Goal: Task Accomplishment & Management: Complete application form

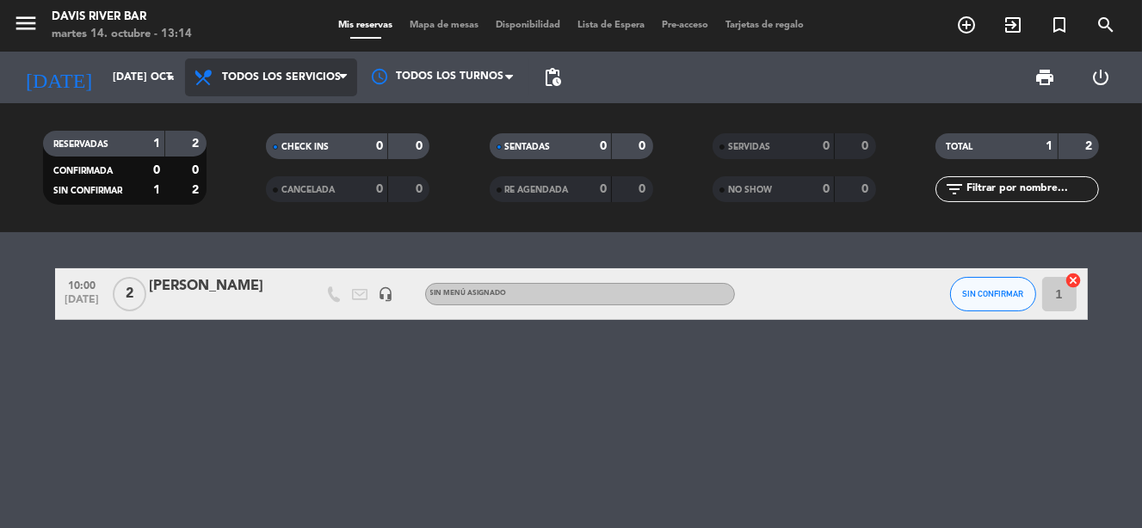
click at [339, 83] on icon at bounding box center [343, 78] width 8 height 14
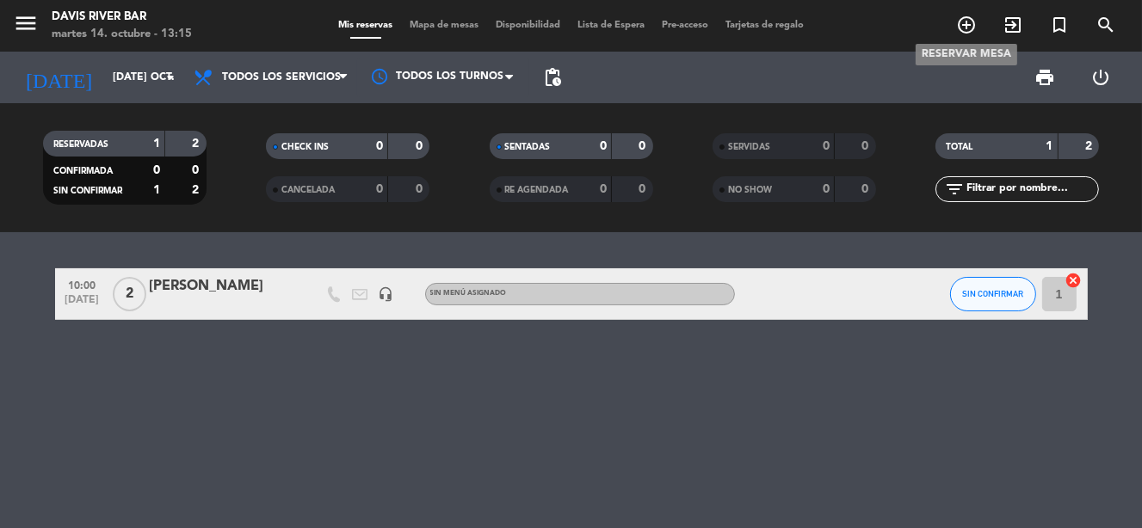
click at [961, 22] on icon "add_circle_outline" at bounding box center [966, 25] width 21 height 21
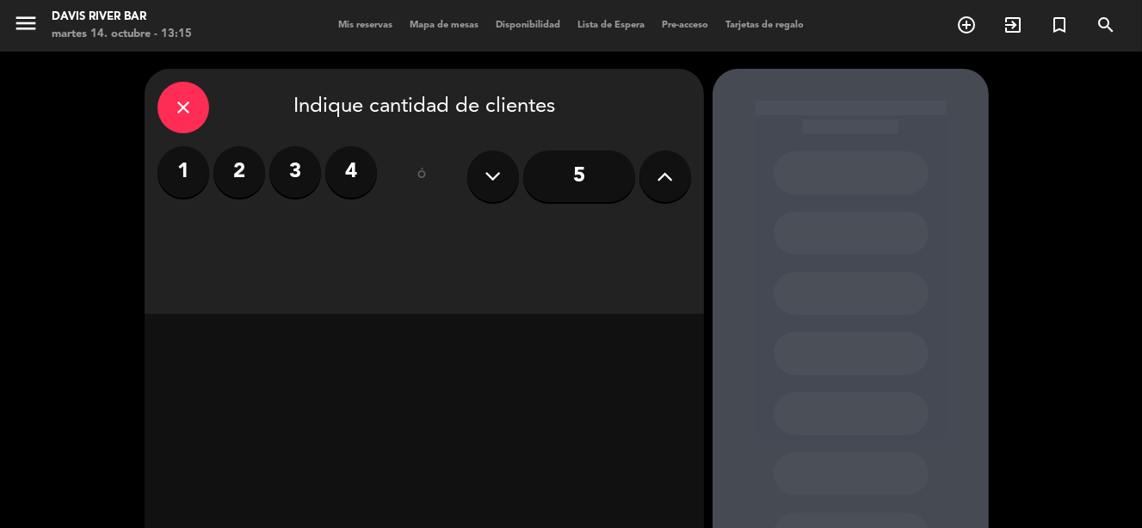
click at [355, 158] on label "4" at bounding box center [351, 172] width 52 height 52
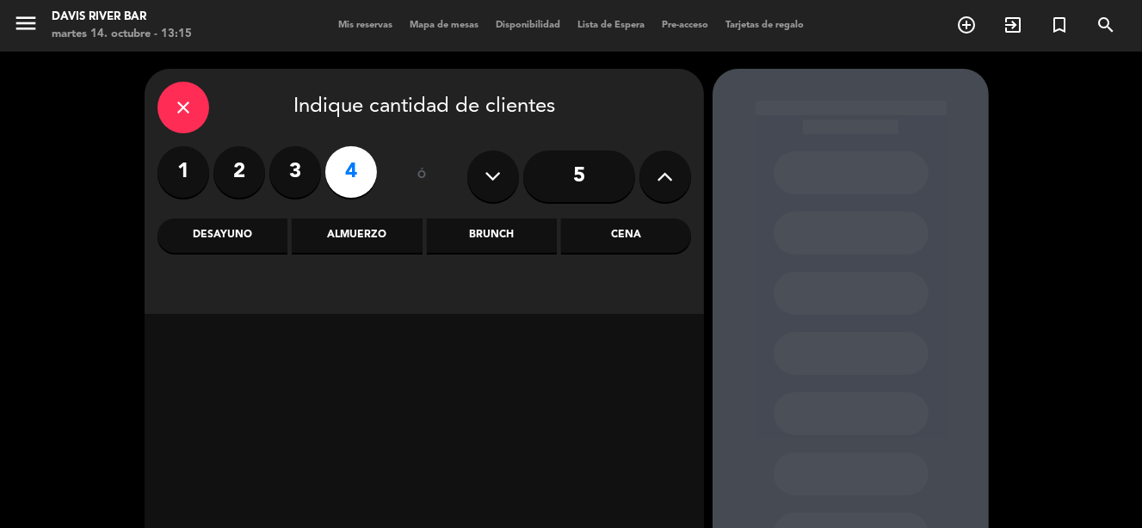
click at [331, 227] on div "Almuerzo" at bounding box center [357, 236] width 130 height 34
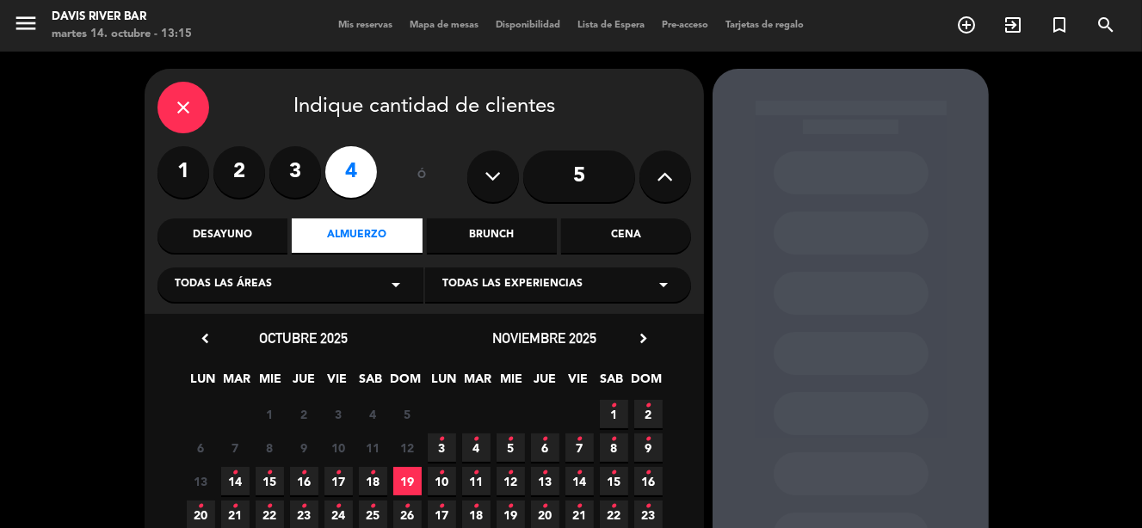
click at [229, 486] on span "14 •" at bounding box center [235, 481] width 28 height 28
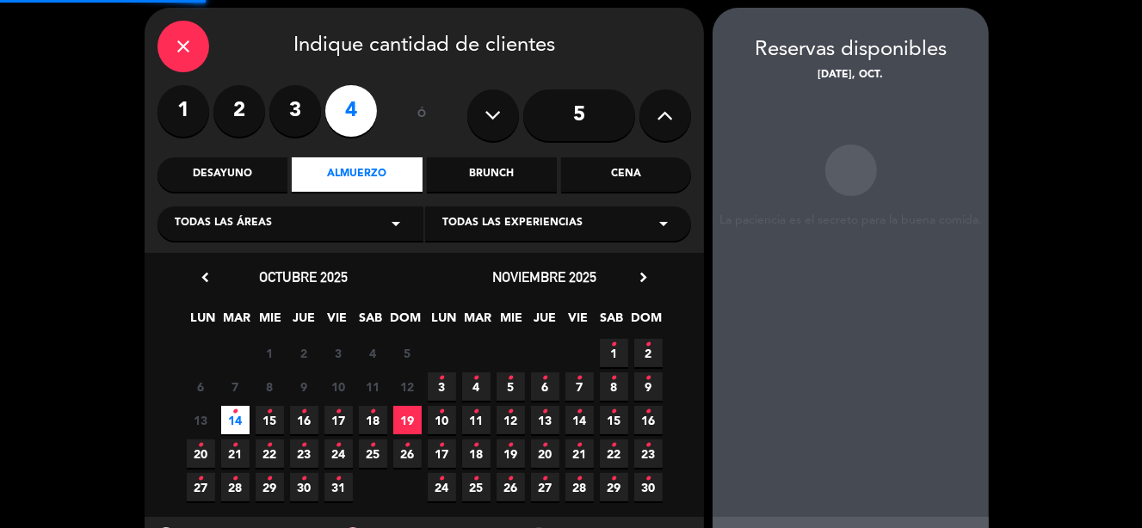
scroll to position [68, 0]
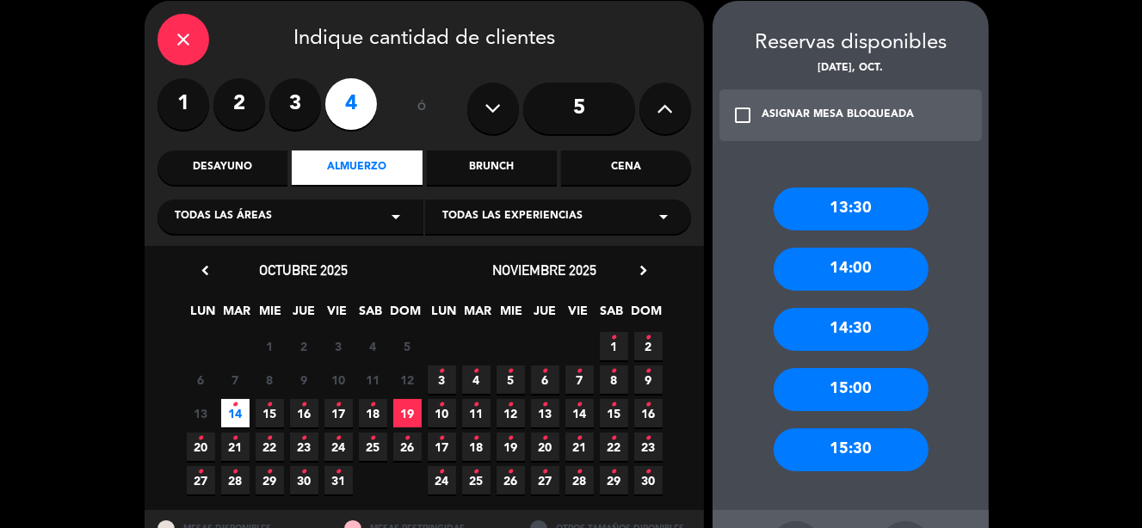
click at [889, 196] on div "13:30" at bounding box center [851, 209] width 155 height 43
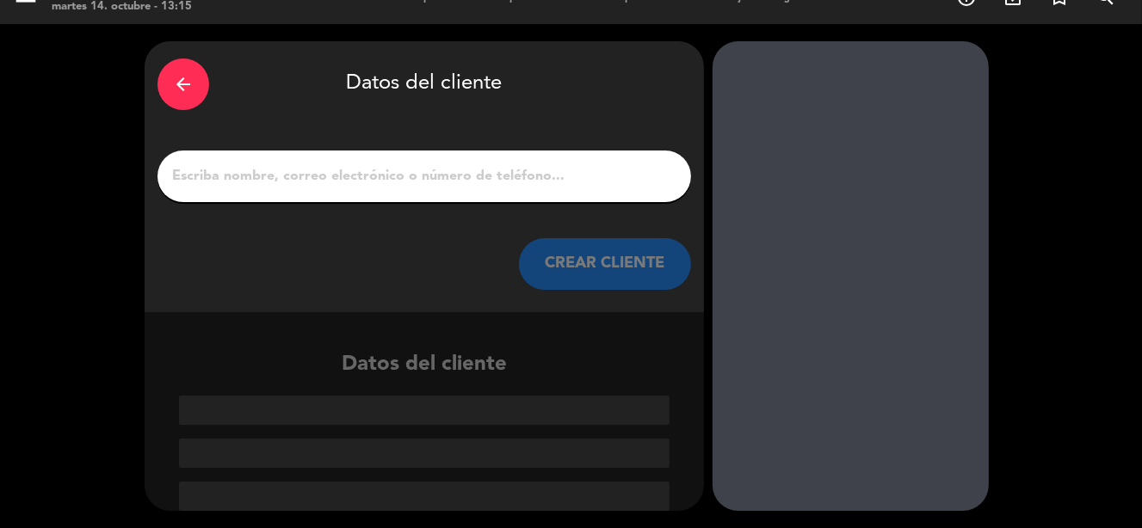
click at [369, 164] on input "1" at bounding box center [424, 176] width 508 height 24
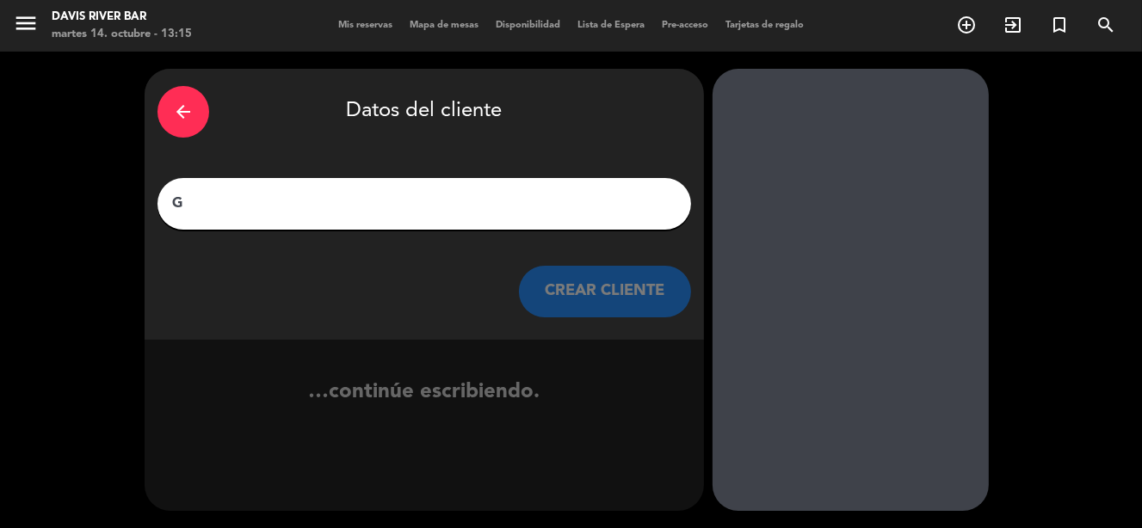
scroll to position [0, 0]
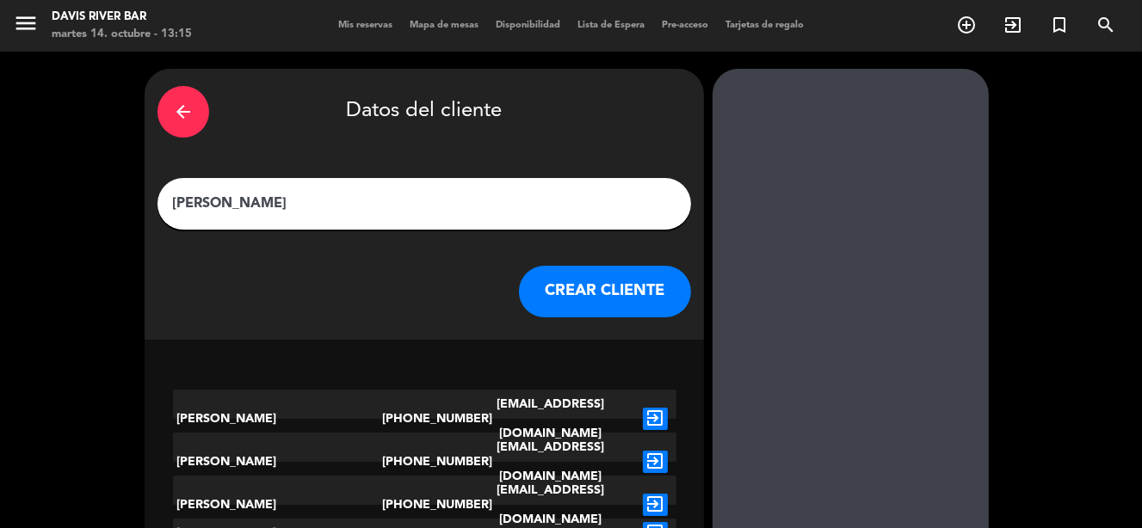
type input "[PERSON_NAME]"
click at [567, 301] on button "CREAR CLIENTE" at bounding box center [605, 292] width 172 height 52
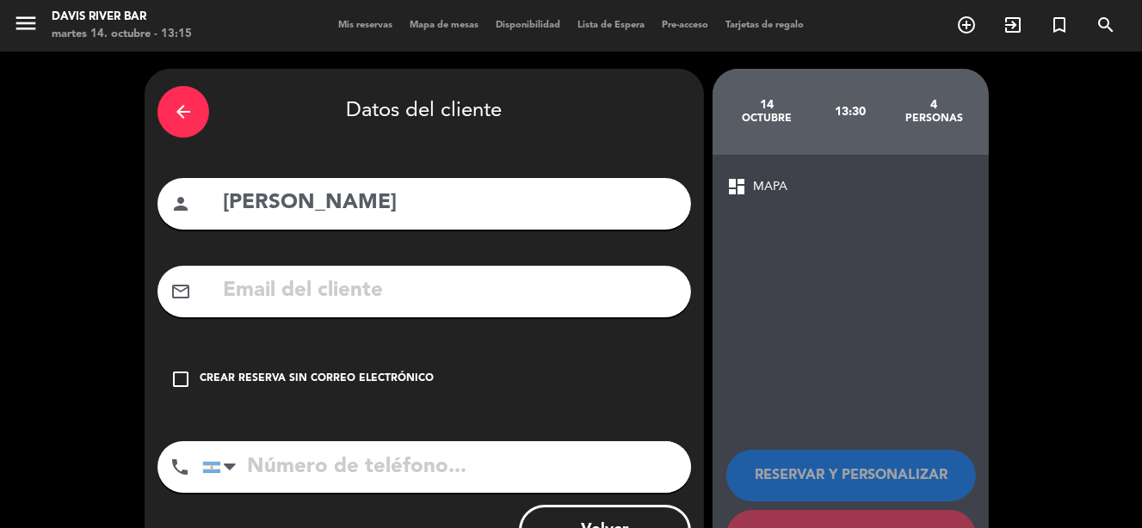
click at [183, 380] on icon "check_box_outline_blank" at bounding box center [180, 379] width 21 height 21
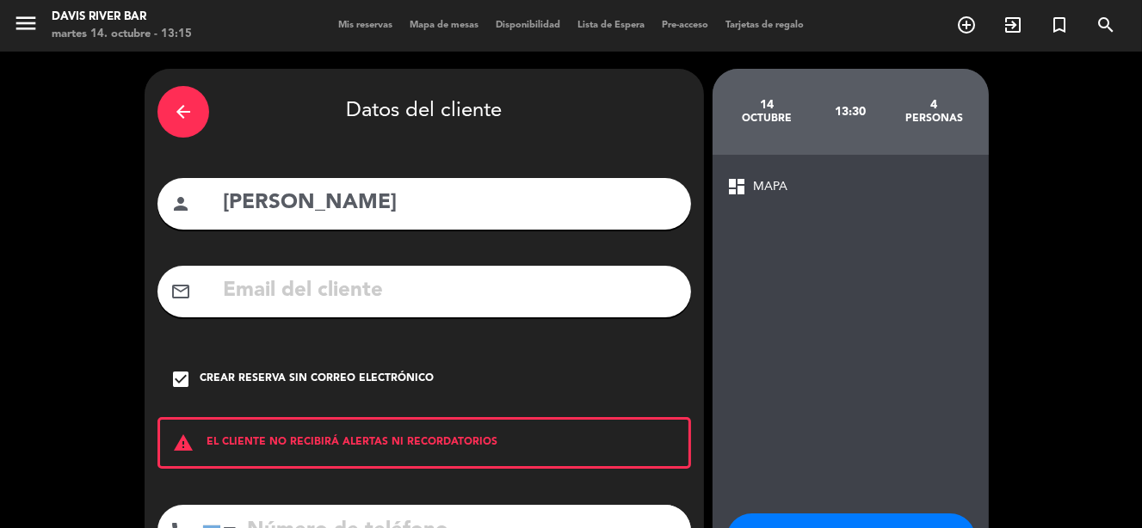
scroll to position [135, 0]
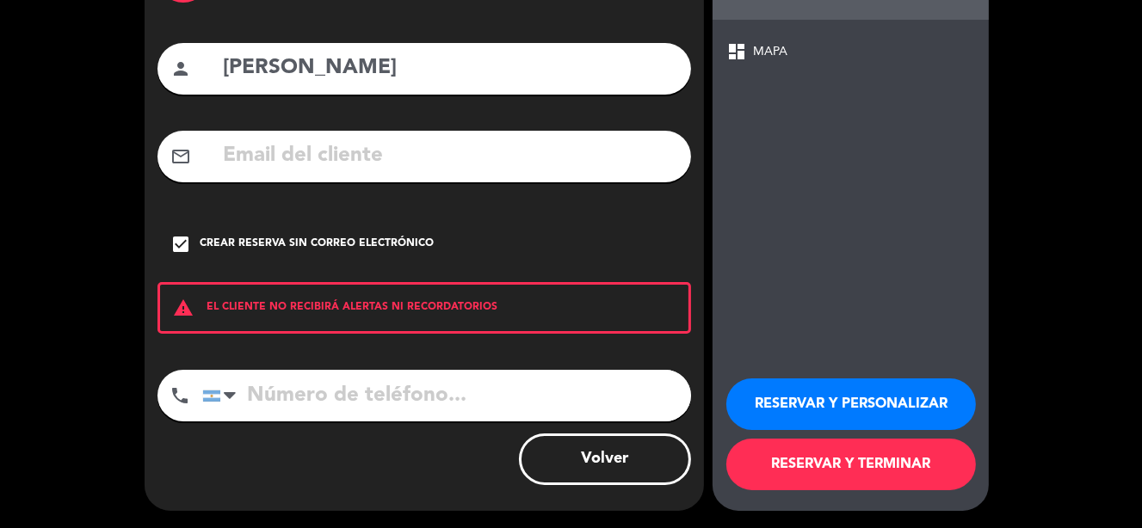
click at [811, 468] on button "RESERVAR Y TERMINAR" at bounding box center [851, 465] width 250 height 52
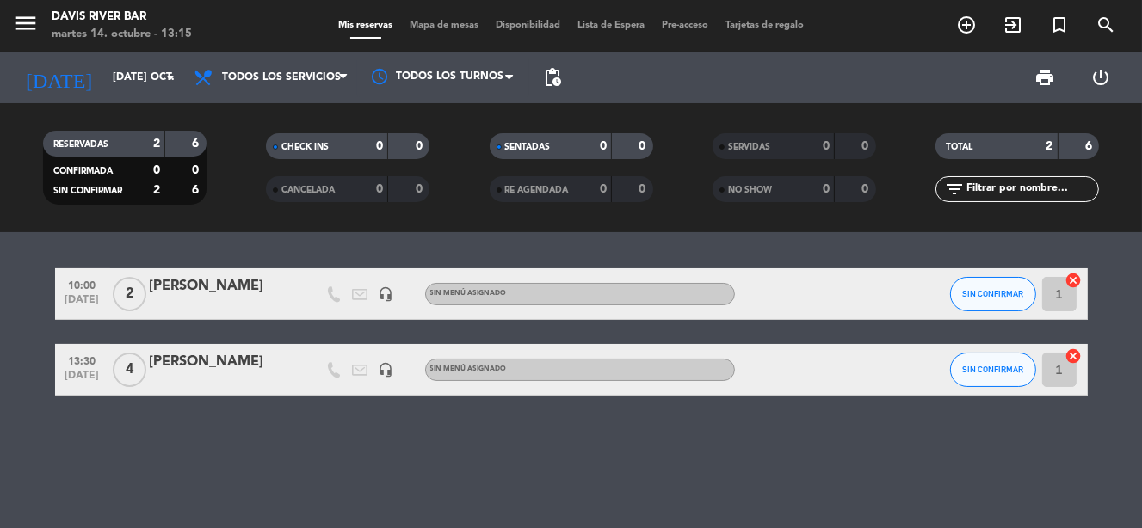
click at [1066, 370] on input "1" at bounding box center [1059, 370] width 34 height 34
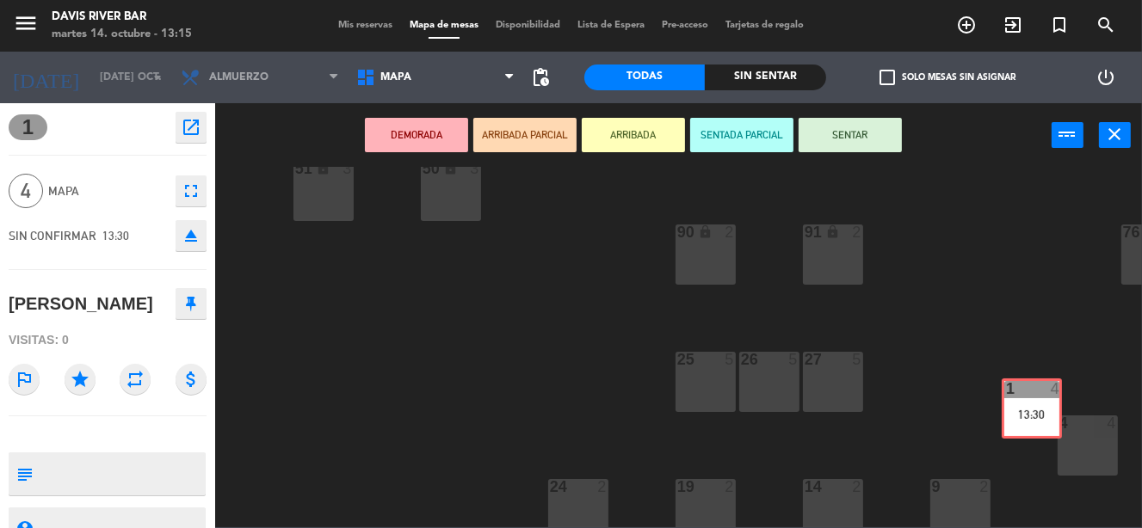
scroll to position [350, 0]
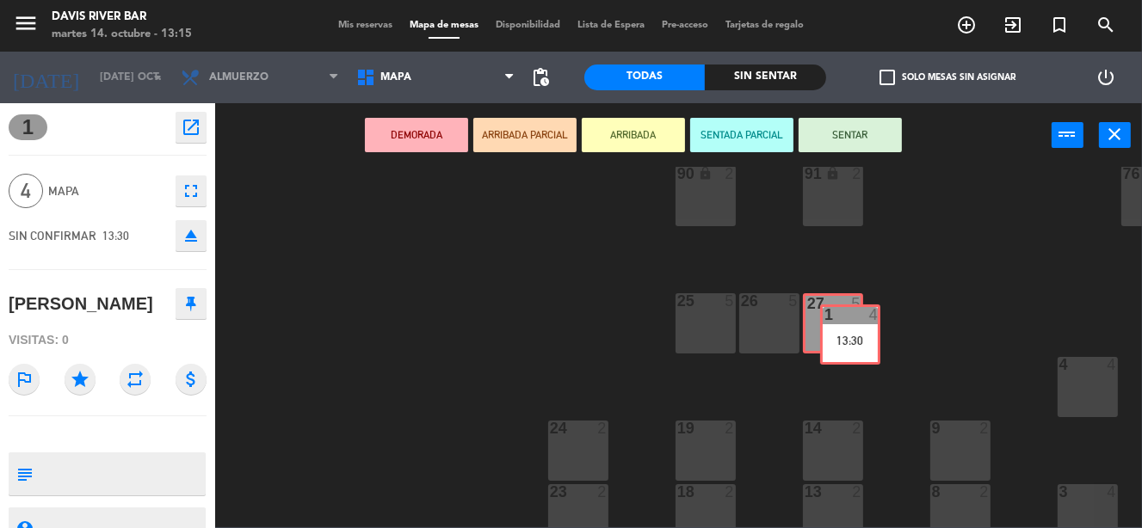
drag, startPoint x: 1074, startPoint y: 500, endPoint x: 831, endPoint y: 306, distance: 311.0
click at [831, 317] on div "56 lock 6 55 lock 6 54 lock 6 49 lock 4 48 lock 4 47 lock 4 46 lock 4 45 lock 4…" at bounding box center [684, 347] width 916 height 361
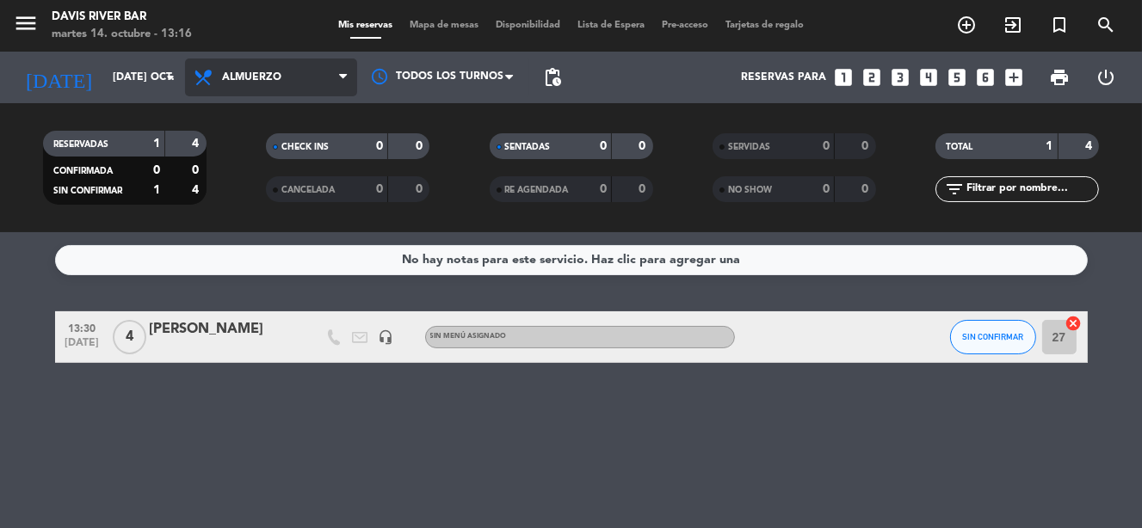
click at [275, 82] on span "Almuerzo" at bounding box center [251, 77] width 59 height 12
click at [244, 193] on div "menu [PERSON_NAME] River [PERSON_NAME] 14. octubre - 13:16 Mis reservas Mapa de…" at bounding box center [571, 116] width 1142 height 232
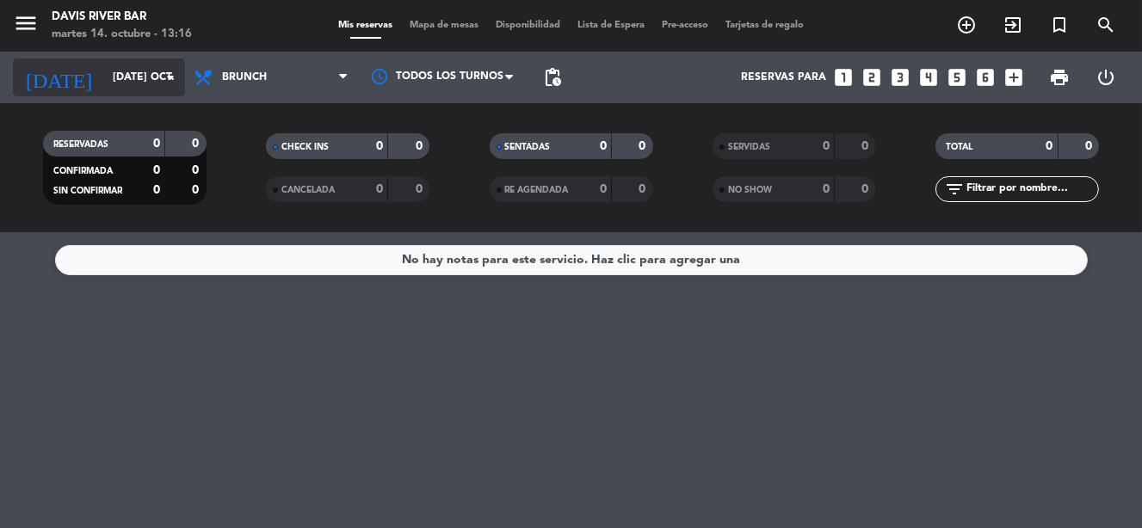
click at [140, 68] on input "[DATE] oct." at bounding box center [176, 77] width 145 height 29
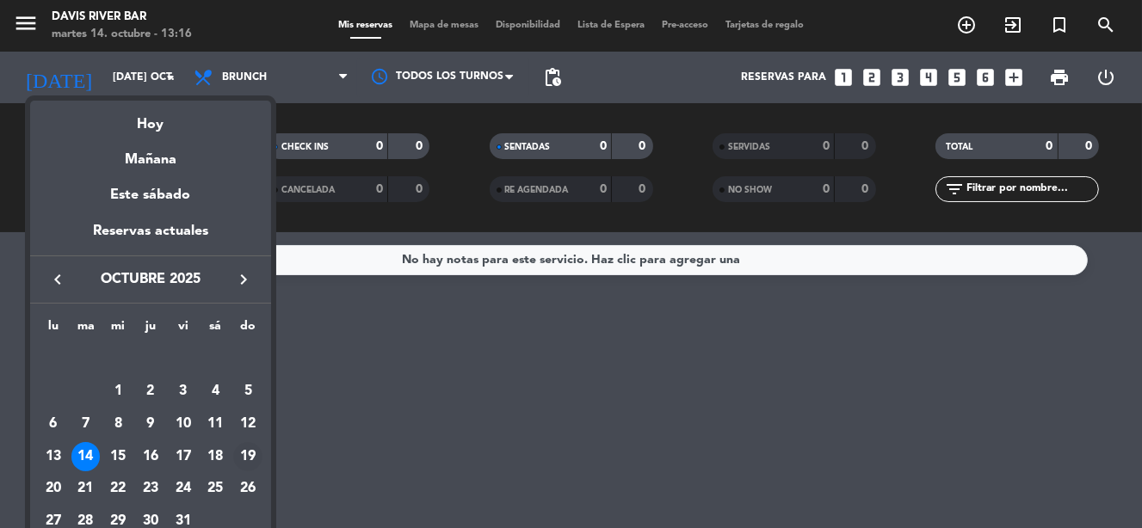
click at [240, 453] on div "19" at bounding box center [247, 456] width 29 height 29
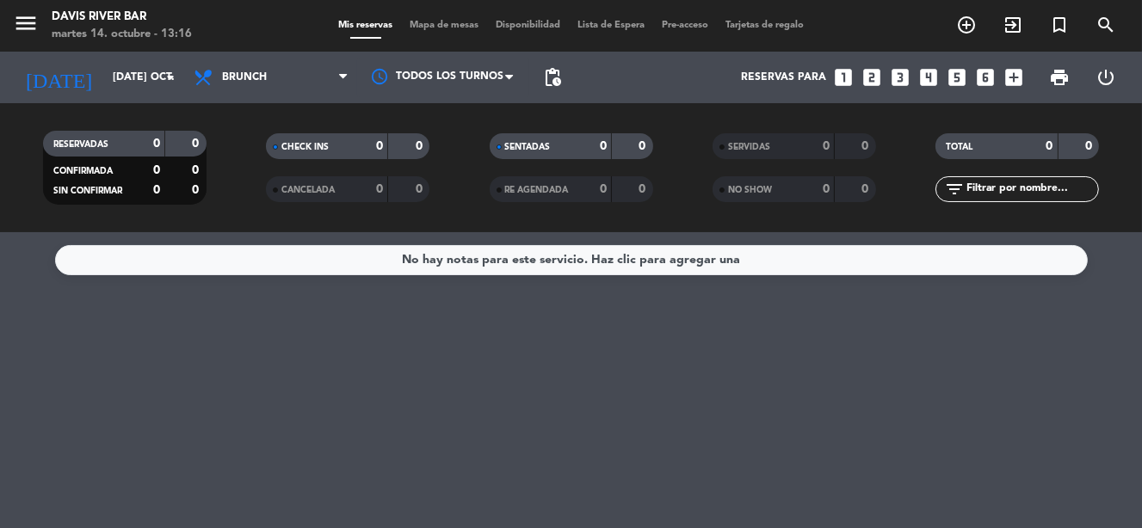
type input "dom. [DATE]"
click at [276, 86] on span "Brunch" at bounding box center [271, 78] width 172 height 38
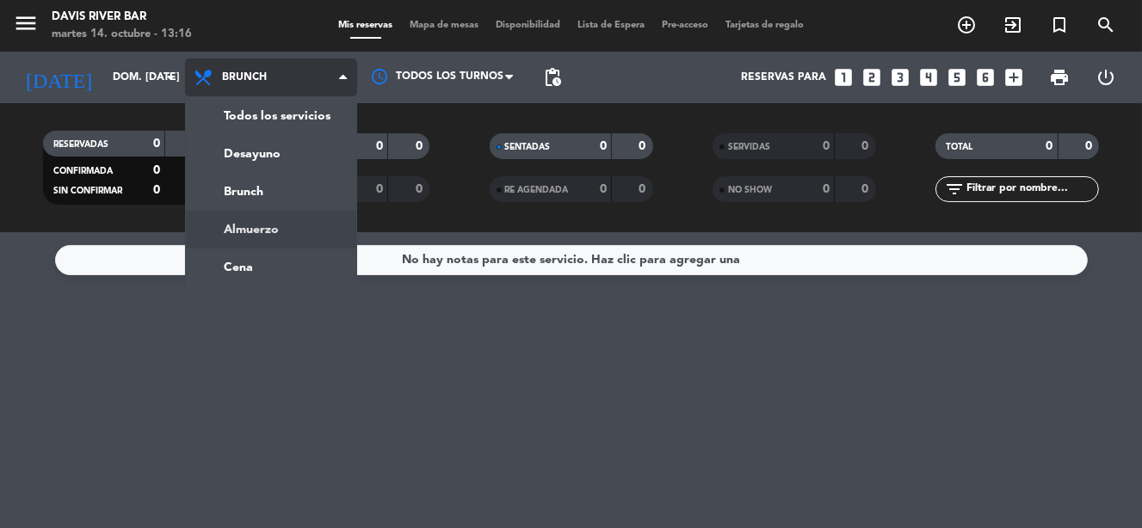
click at [258, 237] on ng-component "menu [PERSON_NAME] River [PERSON_NAME] 14. octubre - 13:16 Mis reservas Mapa de…" at bounding box center [571, 264] width 1142 height 528
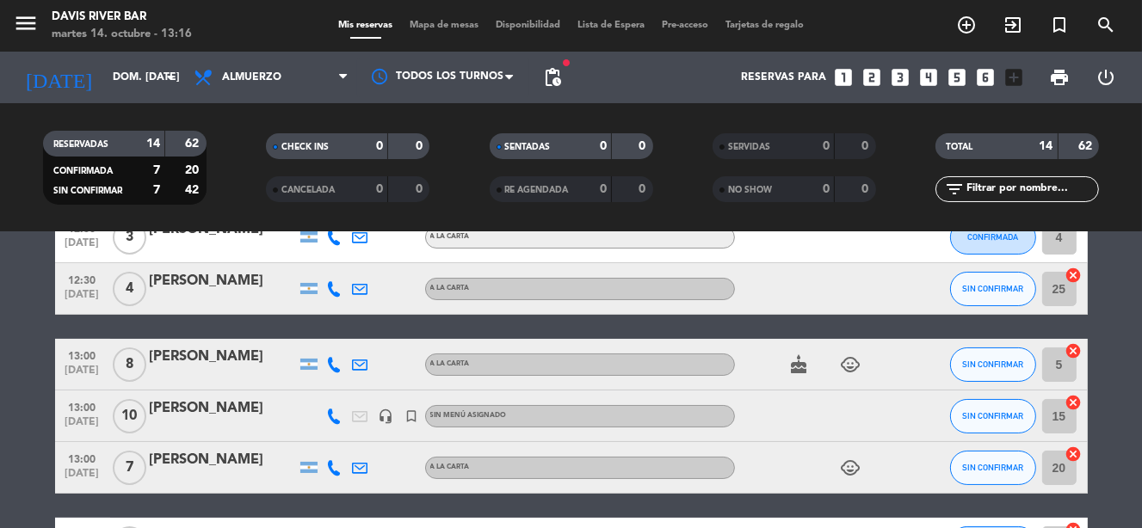
scroll to position [233, 0]
